Goal: Information Seeking & Learning: Learn about a topic

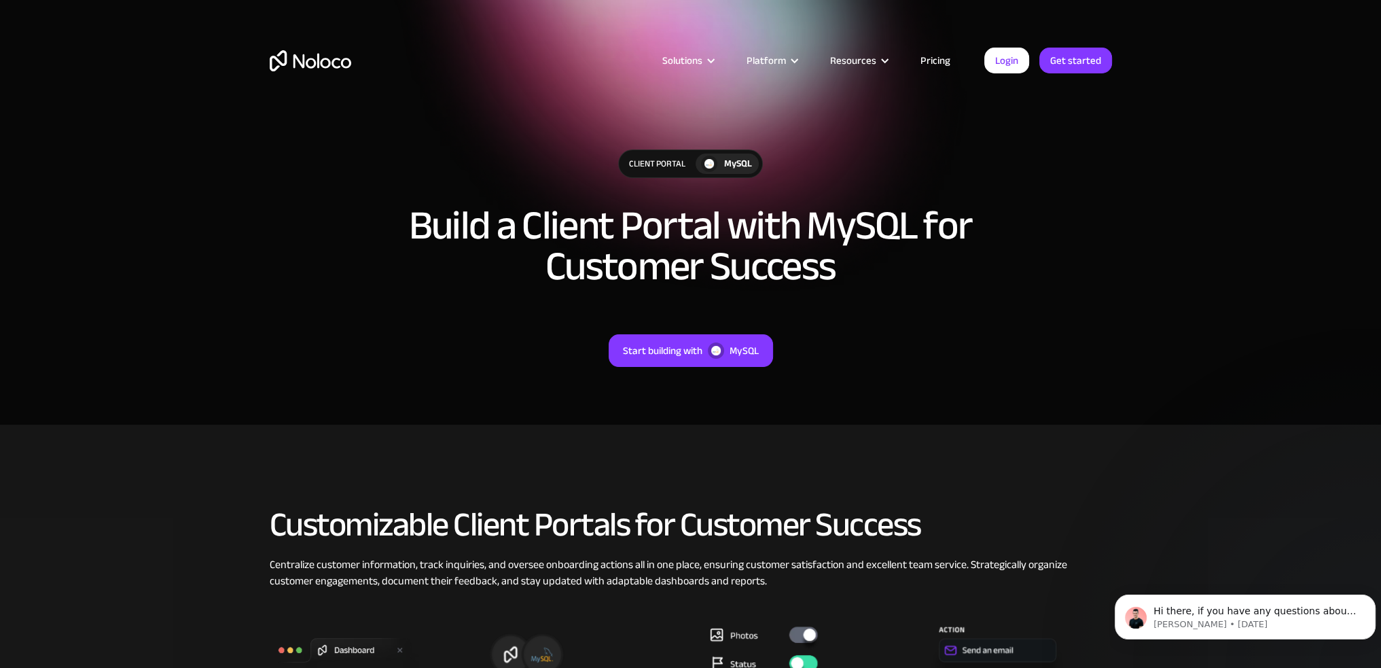
click at [939, 59] on link "Pricing" at bounding box center [935, 61] width 64 height 18
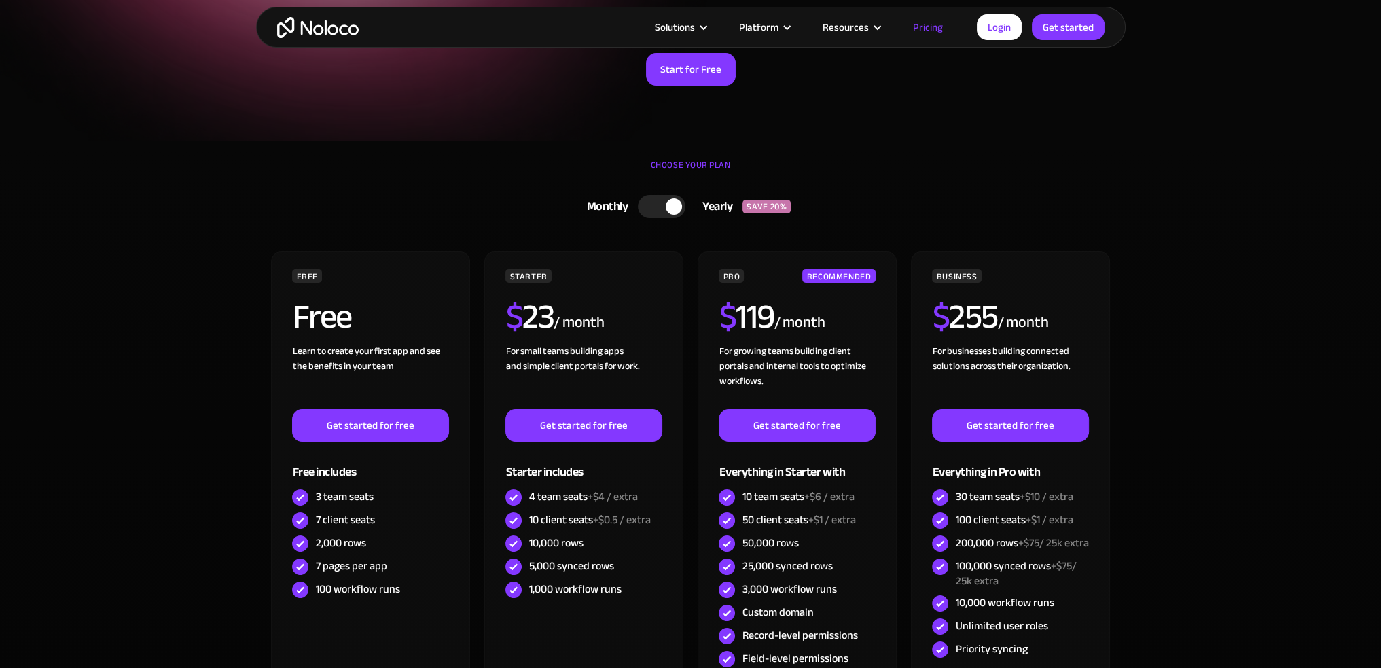
scroll to position [204, 0]
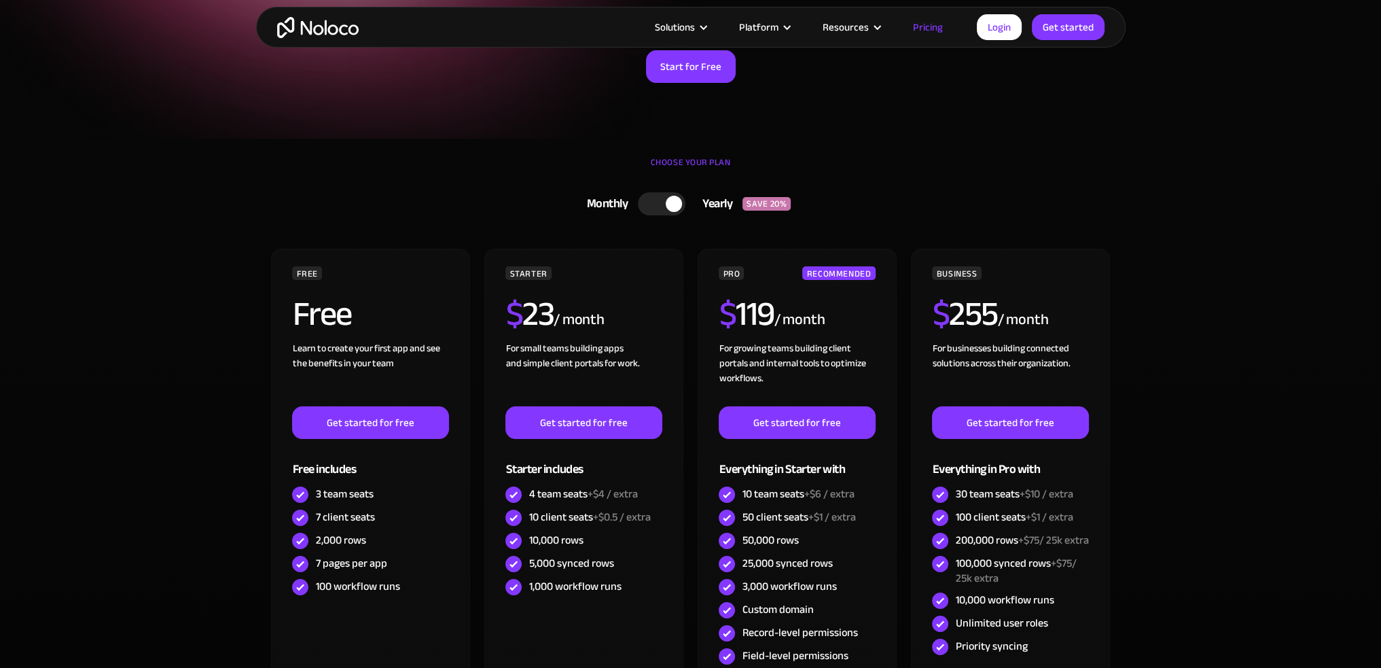
click at [647, 209] on div at bounding box center [662, 203] width 48 height 23
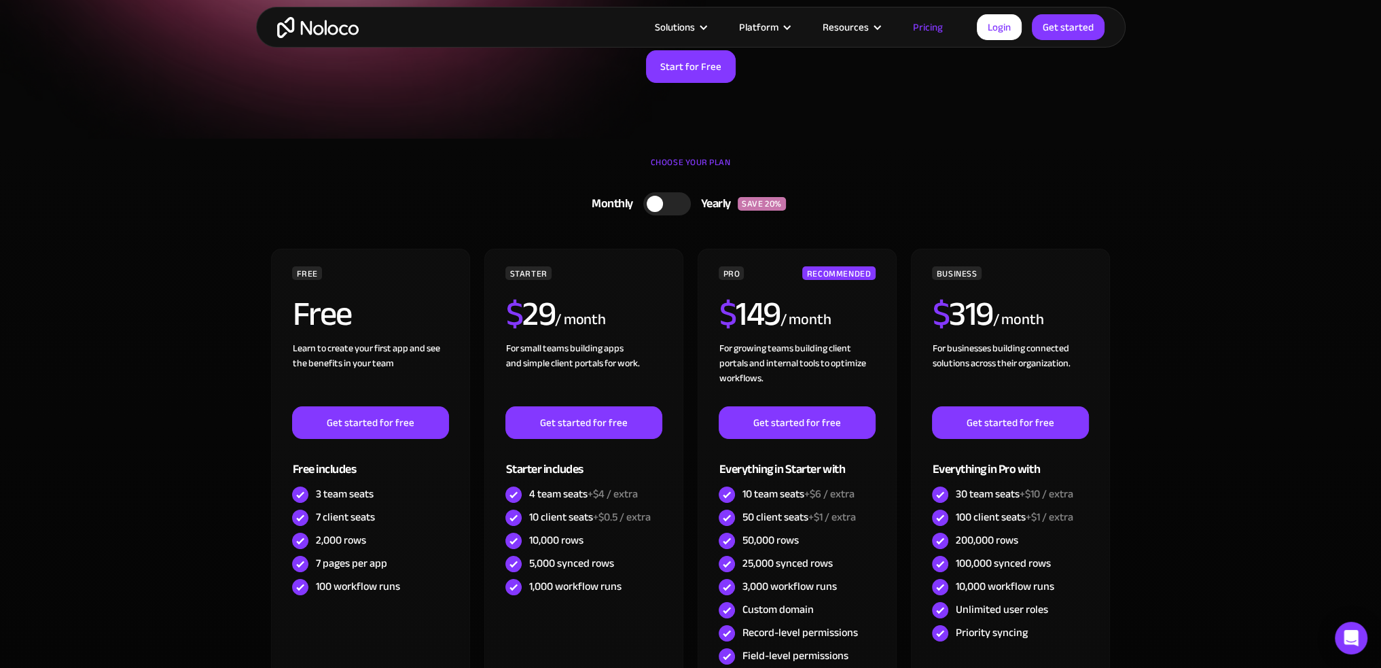
click at [657, 204] on div at bounding box center [655, 204] width 16 height 16
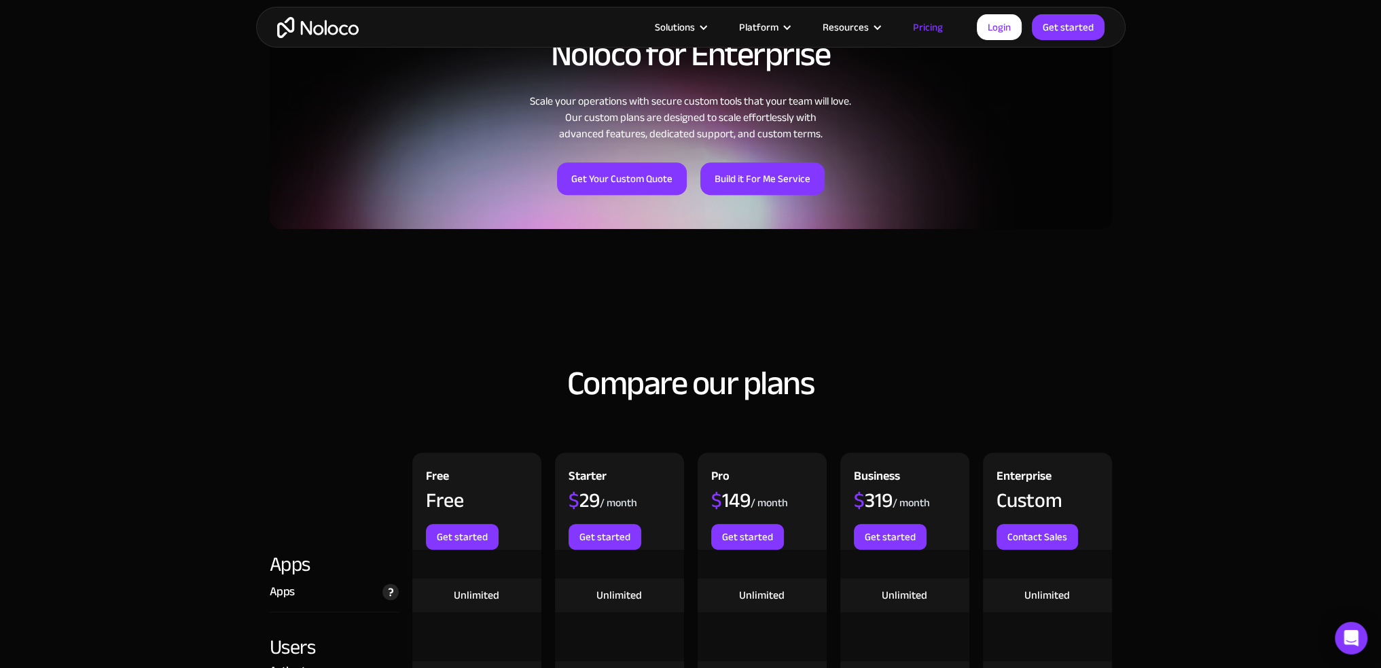
scroll to position [951, 0]
